Goal: Transaction & Acquisition: Purchase product/service

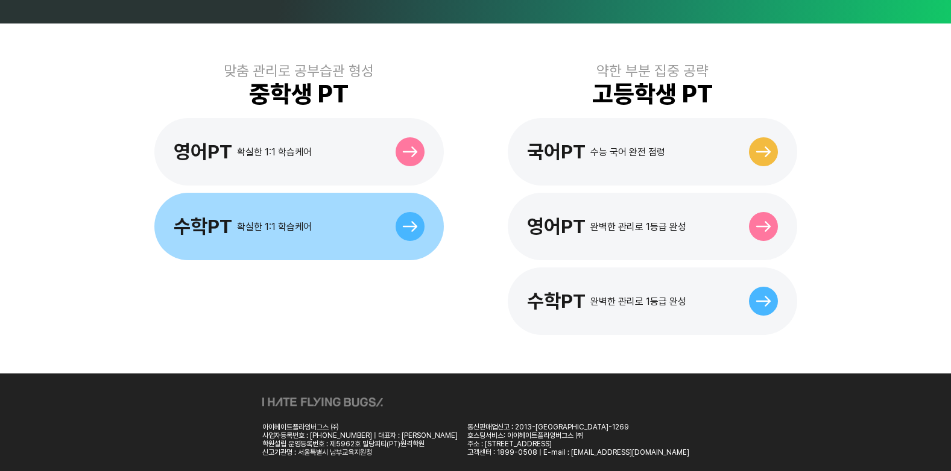
scroll to position [361, 0]
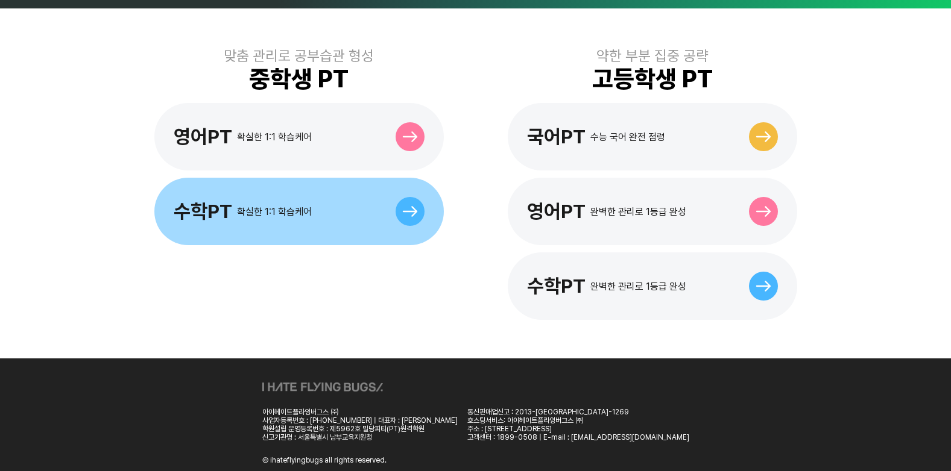
click at [341, 200] on div "수학PT 확실한 1:1 학습케어" at bounding box center [298, 212] width 289 height 68
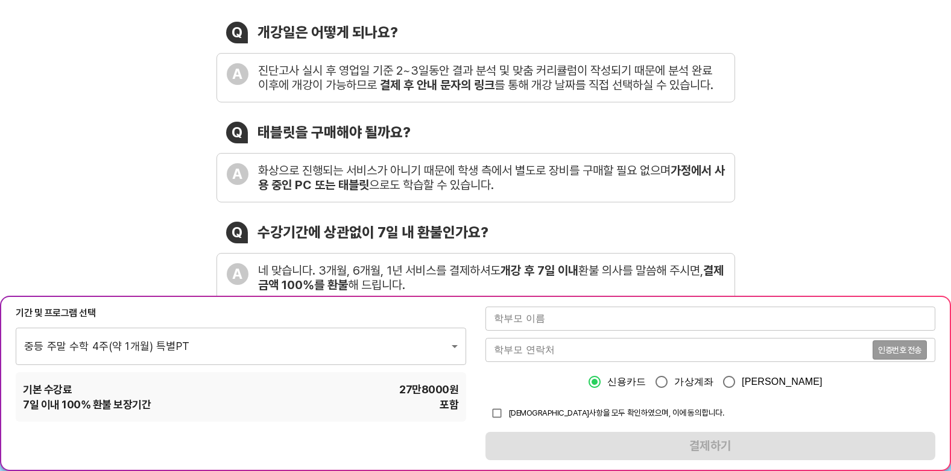
scroll to position [241, 0]
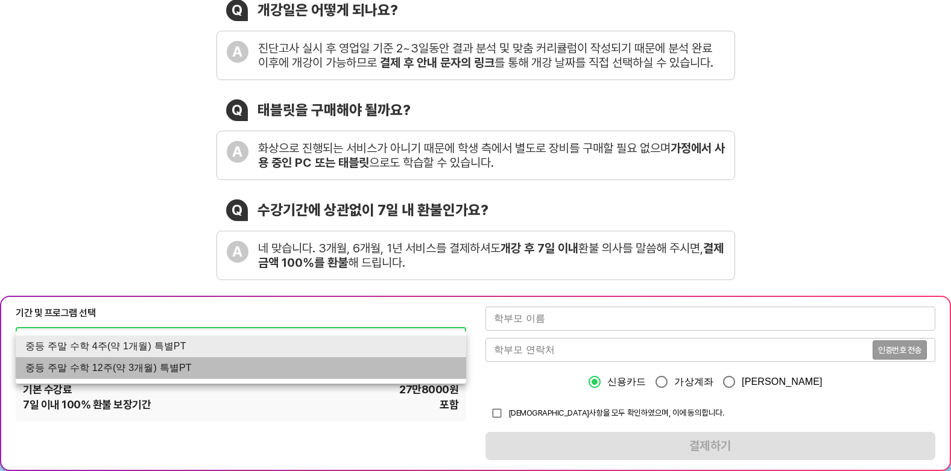
click at [262, 368] on li "중등 주말 수학 12주(약 3개월) 특별PT" at bounding box center [241, 368] width 450 height 22
type input "1430"
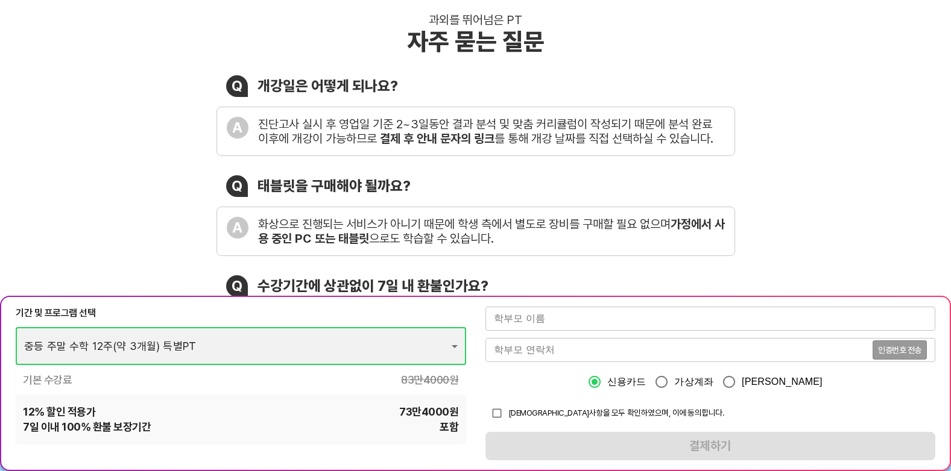
scroll to position [143, 0]
